Goal: Transaction & Acquisition: Subscribe to service/newsletter

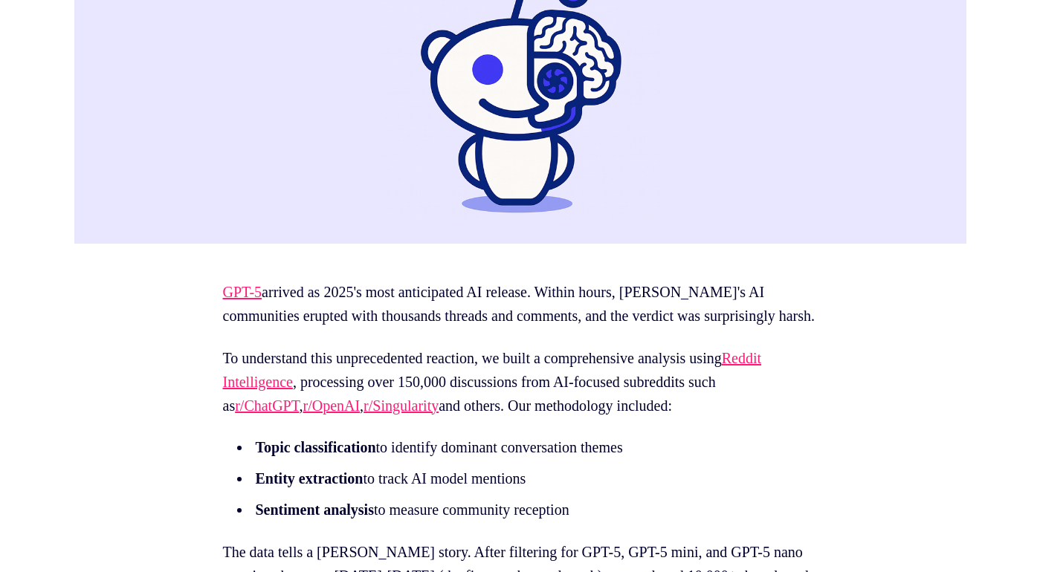
scroll to position [575, 0]
click at [288, 390] on link "Reddit Intelligence" at bounding box center [492, 370] width 539 height 40
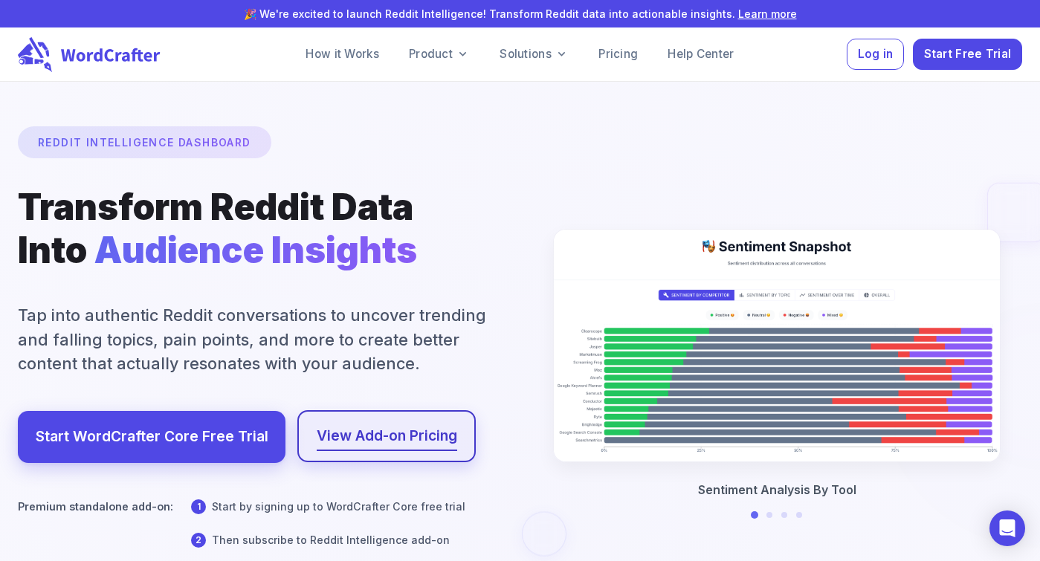
click at [386, 441] on link "View Add-on Pricing" at bounding box center [387, 436] width 140 height 25
